Goal: Task Accomplishment & Management: Manage account settings

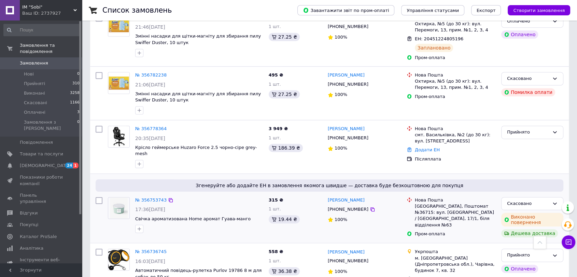
scroll to position [379, 0]
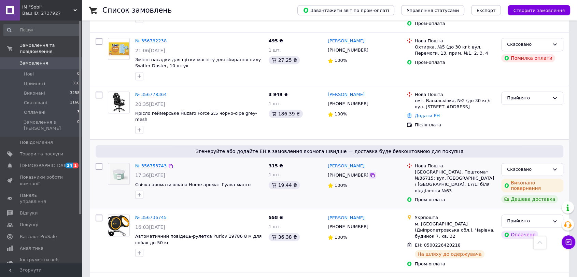
click at [370, 172] on icon at bounding box center [372, 174] width 5 height 5
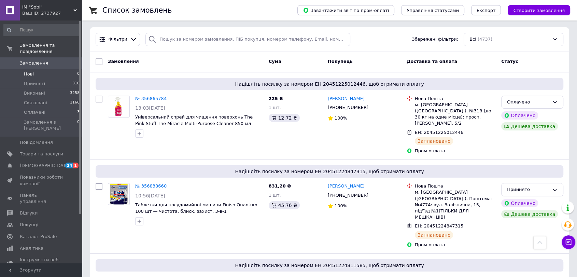
scroll to position [0, 0]
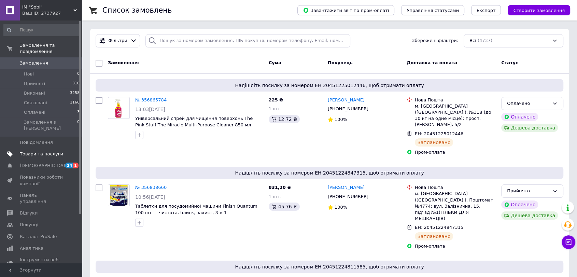
click at [40, 151] on span "Товари та послуги" at bounding box center [41, 154] width 43 height 6
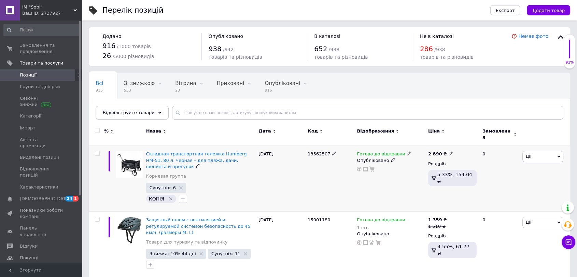
drag, startPoint x: 94, startPoint y: 151, endPoint x: 98, endPoint y: 151, distance: 4.1
click at [95, 151] on div at bounding box center [98, 153] width 14 height 5
click at [96, 151] on input "checkbox" at bounding box center [97, 153] width 4 height 4
checkbox input "true"
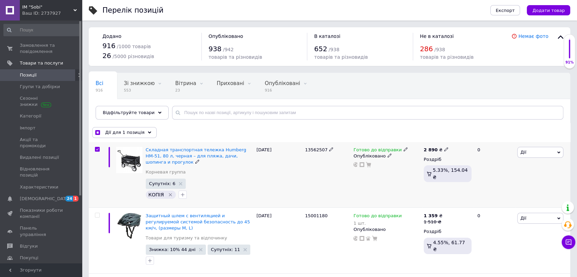
click at [527, 154] on span "Дії" at bounding box center [540, 152] width 46 height 11
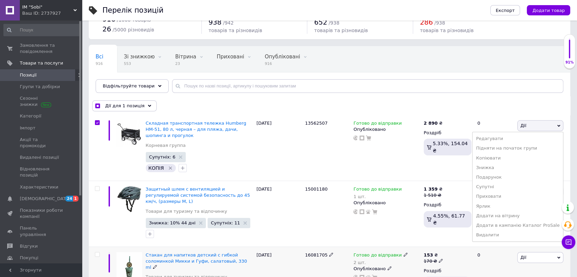
scroll to position [38, 0]
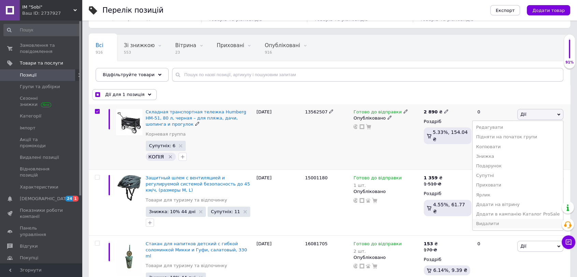
click at [495, 224] on li "Видалити" at bounding box center [518, 224] width 91 height 10
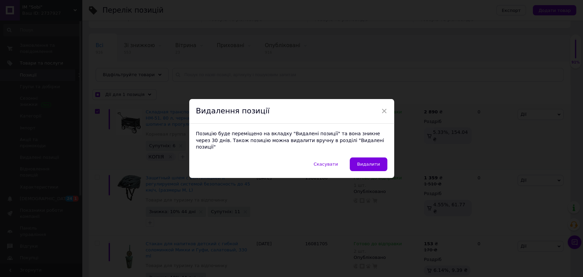
click at [371, 162] on span "Видалити" at bounding box center [368, 164] width 23 height 5
checkbox input "true"
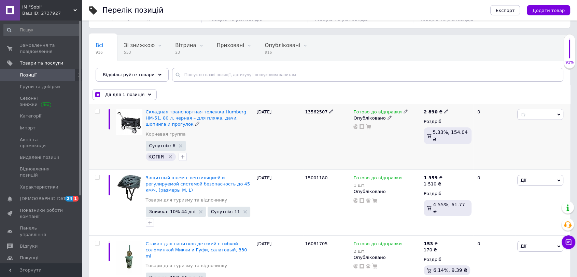
checkbox input "false"
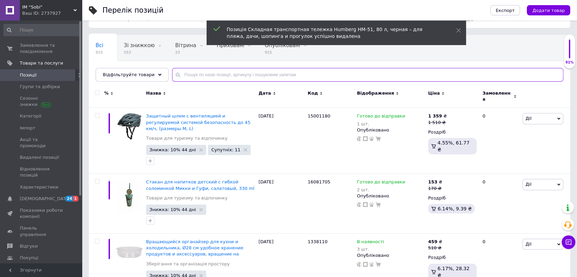
click at [181, 77] on input "text" at bounding box center [367, 75] width 391 height 14
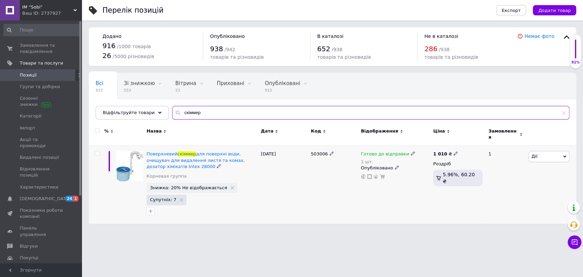
type input "скіммер"
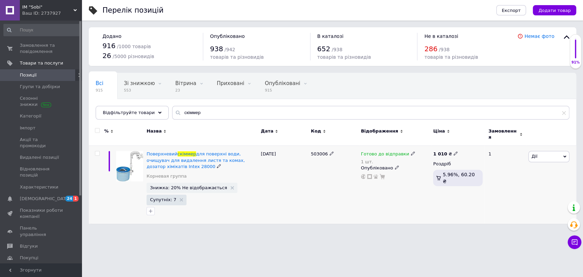
click at [527, 154] on div "[PERSON_NAME] Підняти на початок групи Копіювати Знижка Подарунок Супутні Прихо…" at bounding box center [552, 185] width 50 height 78
click at [542, 154] on span "Дії" at bounding box center [548, 156] width 41 height 11
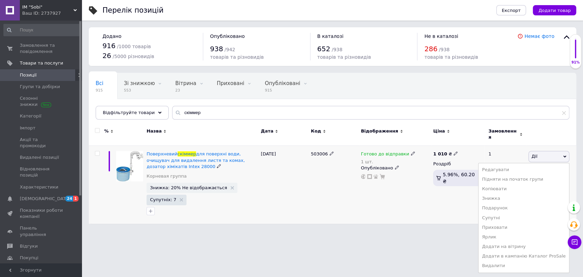
click at [411, 151] on icon at bounding box center [413, 153] width 4 height 4
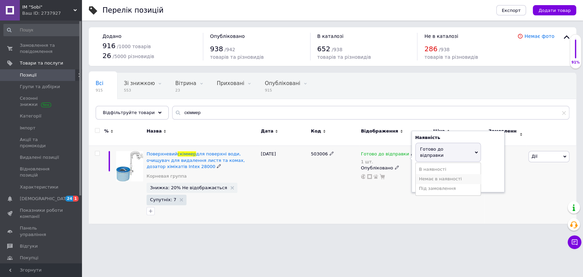
click at [427, 174] on li "Немає в наявності" at bounding box center [448, 179] width 65 height 10
click at [427, 170] on input "1" at bounding box center [441, 176] width 52 height 14
type input "0"
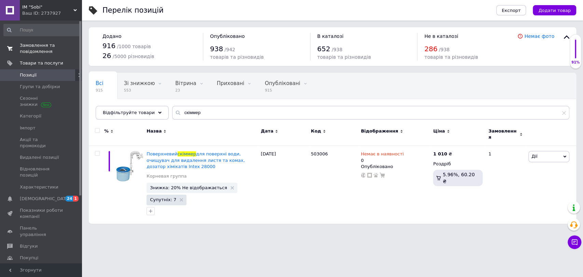
click at [42, 47] on span "Замовлення та повідомлення" at bounding box center [41, 48] width 43 height 12
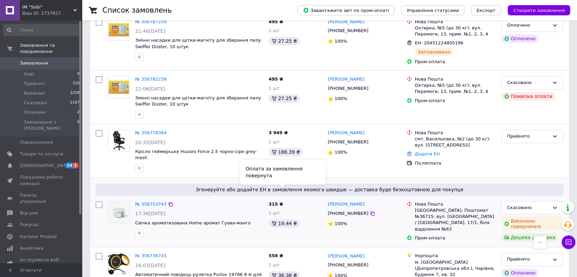
scroll to position [342, 0]
drag, startPoint x: 363, startPoint y: 181, endPoint x: 361, endPoint y: 185, distance: 5.0
click at [371, 211] on icon at bounding box center [373, 213] width 4 height 4
